Goal: Information Seeking & Learning: Learn about a topic

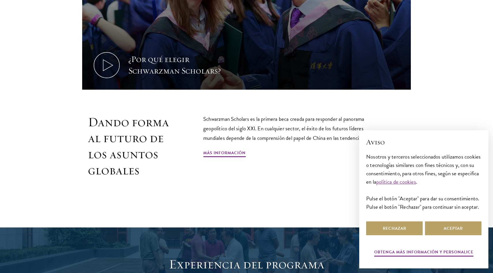
scroll to position [334, 0]
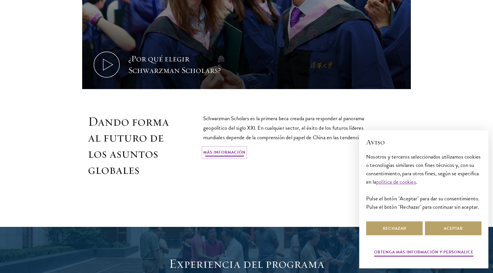
click at [238, 154] on font "Más información" at bounding box center [224, 152] width 42 height 6
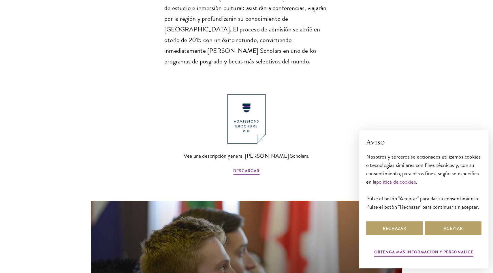
scroll to position [604, 0]
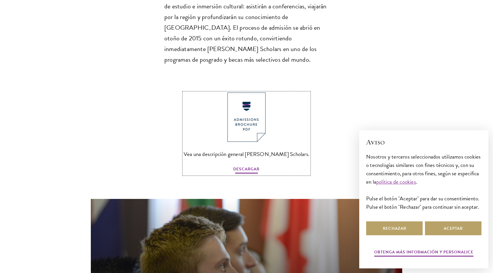
click at [247, 166] on font "DESCARGAR" at bounding box center [246, 169] width 26 height 6
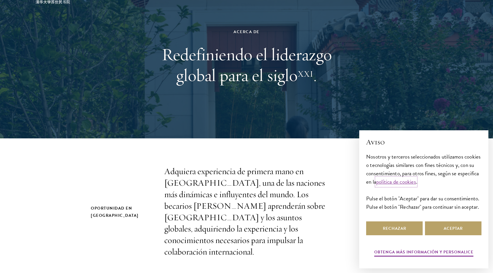
scroll to position [0, 0]
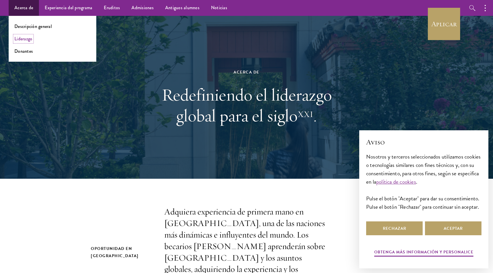
click at [29, 41] on font "Liderazgo" at bounding box center [23, 38] width 18 height 7
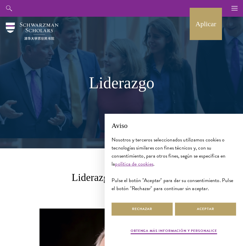
drag, startPoint x: 56, startPoint y: 32, endPoint x: 3, endPoint y: 87, distance: 76.5
